Goal: Task Accomplishment & Management: Manage account settings

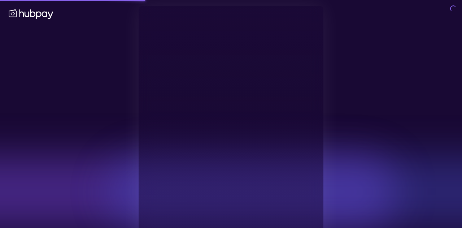
type input "**********"
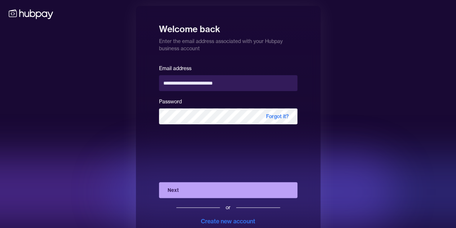
click at [235, 188] on button "Next" at bounding box center [228, 190] width 138 height 16
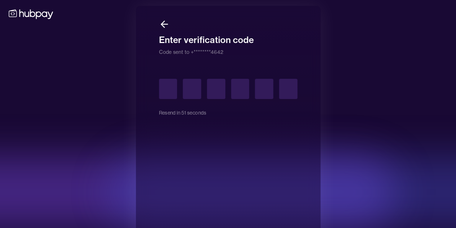
type input "*"
